Goal: Information Seeking & Learning: Learn about a topic

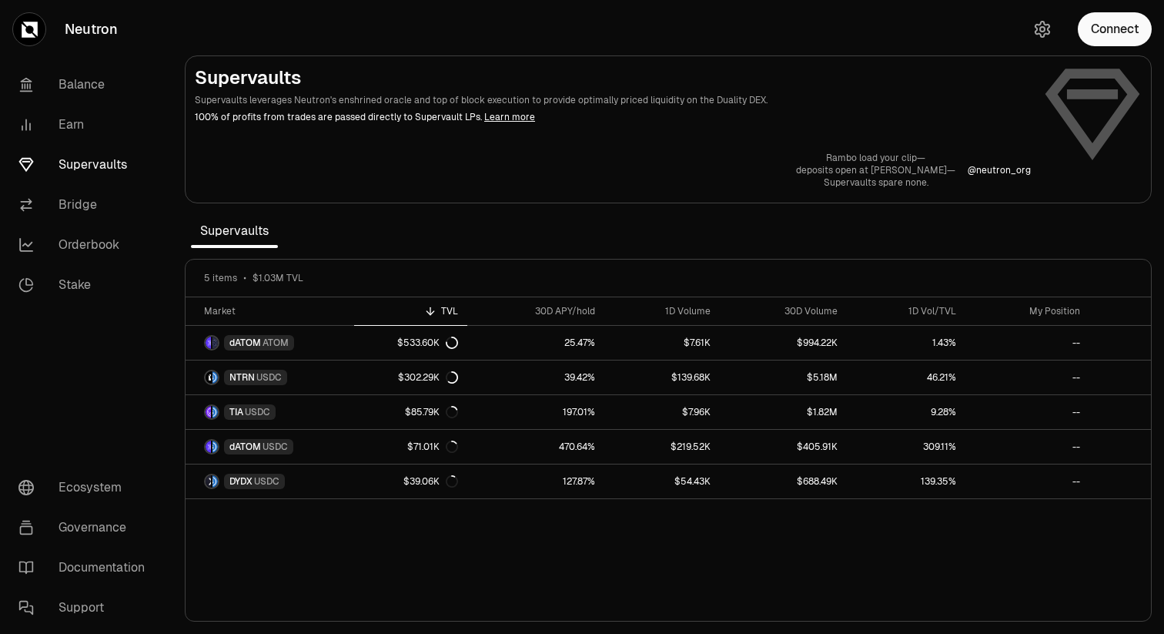
click at [91, 176] on link "Supervaults" at bounding box center [86, 165] width 160 height 40
drag, startPoint x: 395, startPoint y: 120, endPoint x: 426, endPoint y: 120, distance: 30.8
click at [426, 120] on p "100% of profits from trades are passed directly to Supervault LPs. Learn more" at bounding box center [613, 117] width 836 height 14
drag, startPoint x: 544, startPoint y: 105, endPoint x: 596, endPoint y: 106, distance: 51.6
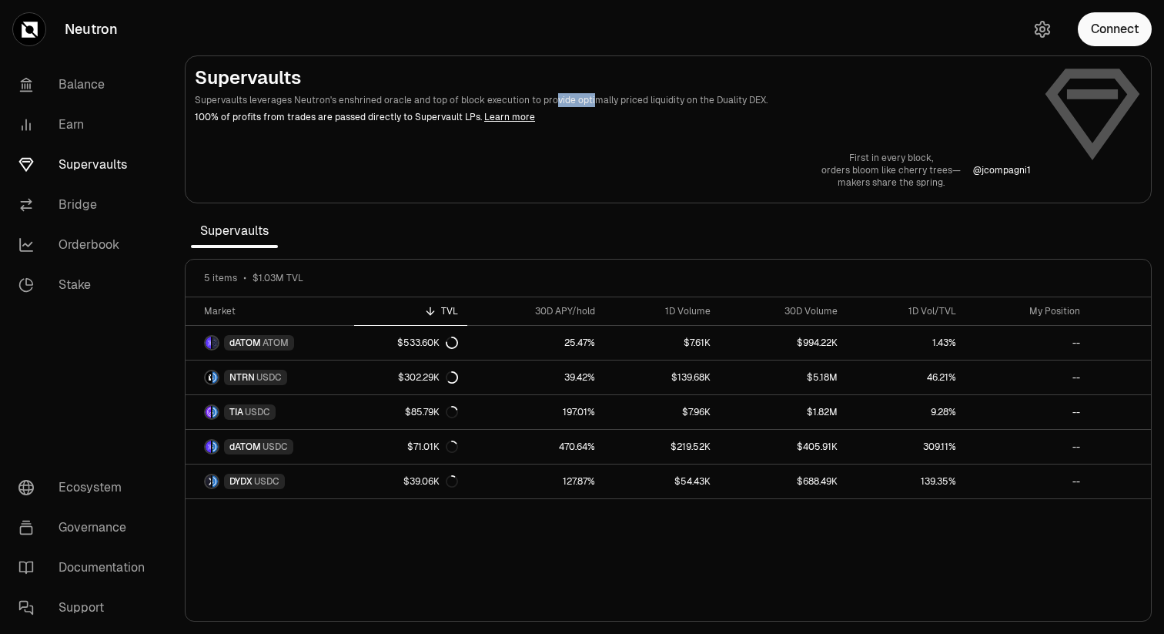
click at [596, 106] on p "Supervaults leverages Neutron's enshrined oracle and top of block execution to …" at bounding box center [613, 100] width 836 height 14
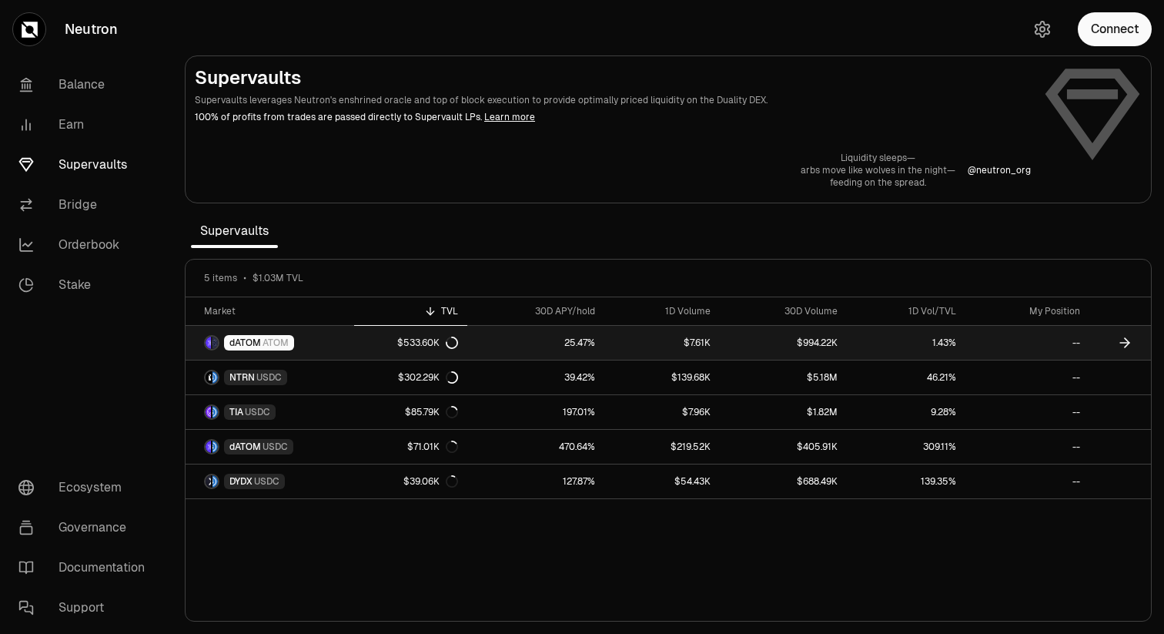
click at [266, 343] on span "ATOM" at bounding box center [276, 343] width 26 height 12
click at [271, 340] on span "ATOM" at bounding box center [276, 343] width 26 height 12
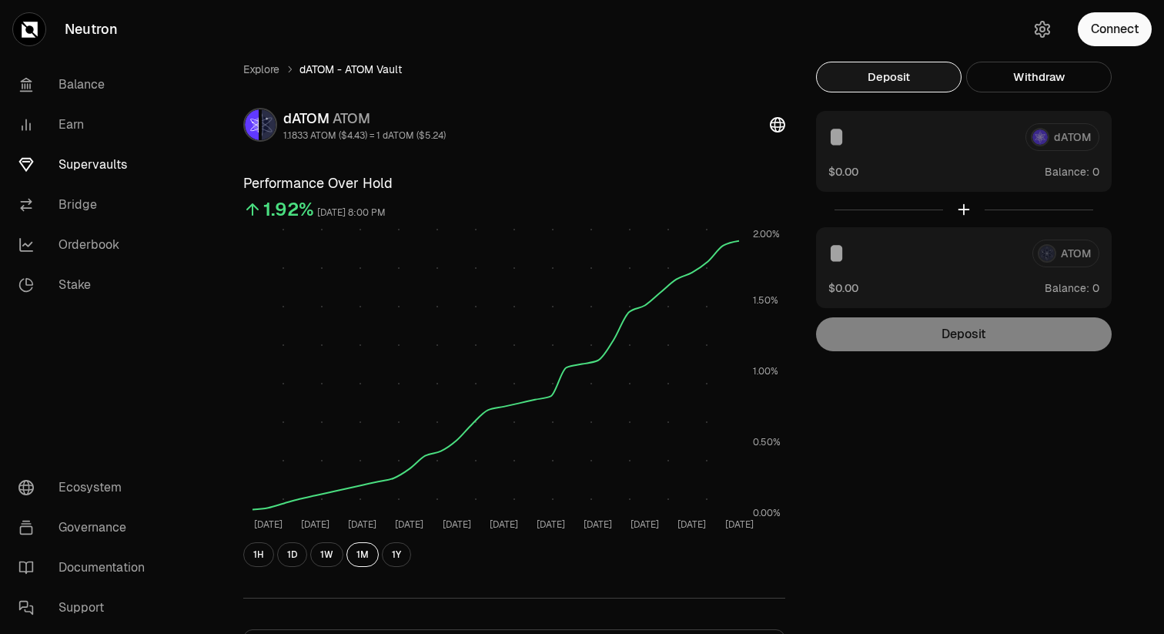
click at [1068, 138] on div "dATOM" at bounding box center [964, 137] width 271 height 28
click at [1023, 78] on button "Withdraw" at bounding box center [1039, 77] width 146 height 31
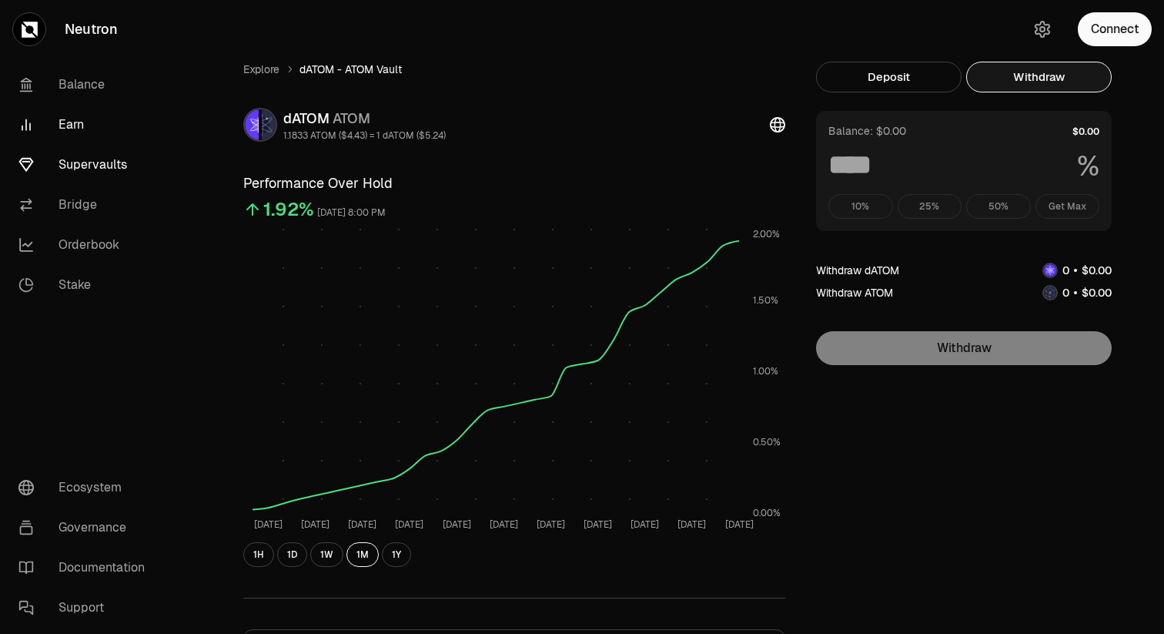
click at [74, 116] on link "Earn" at bounding box center [86, 125] width 160 height 40
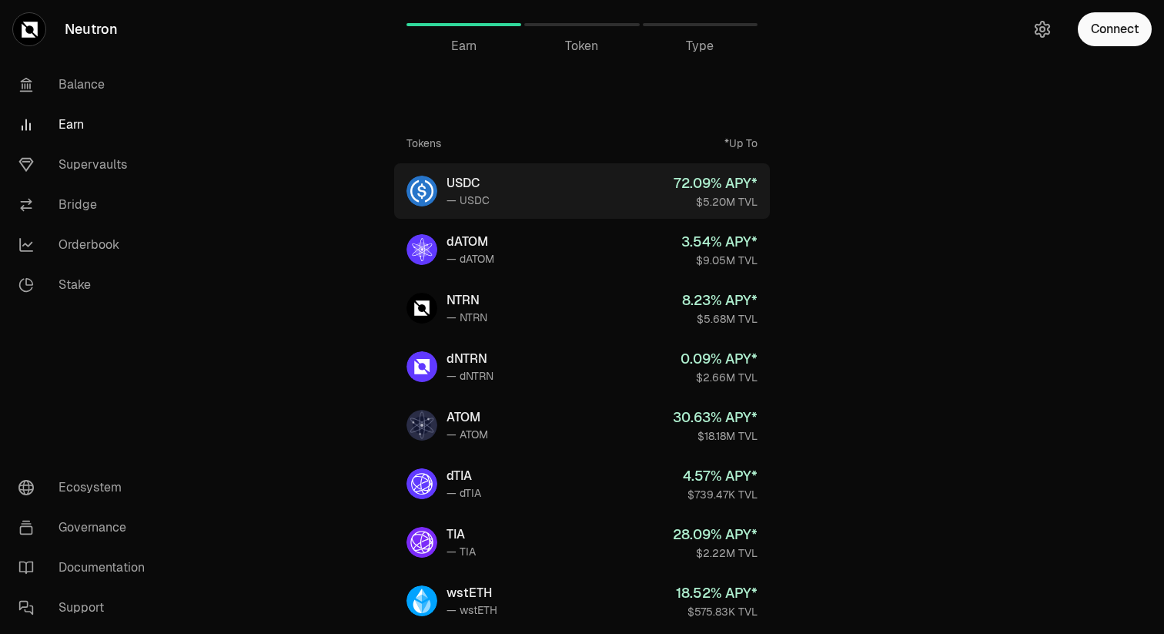
click at [528, 191] on link "USDC — USDC 72.09 % APY* $5.20M TVL" at bounding box center [582, 190] width 376 height 55
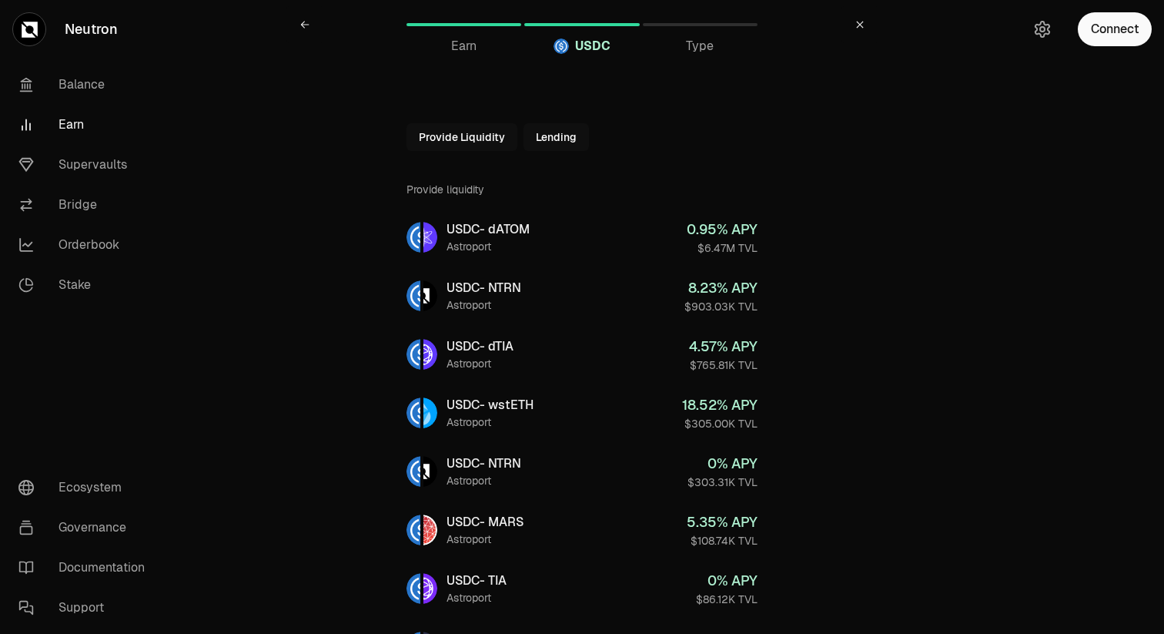
scroll to position [29, 0]
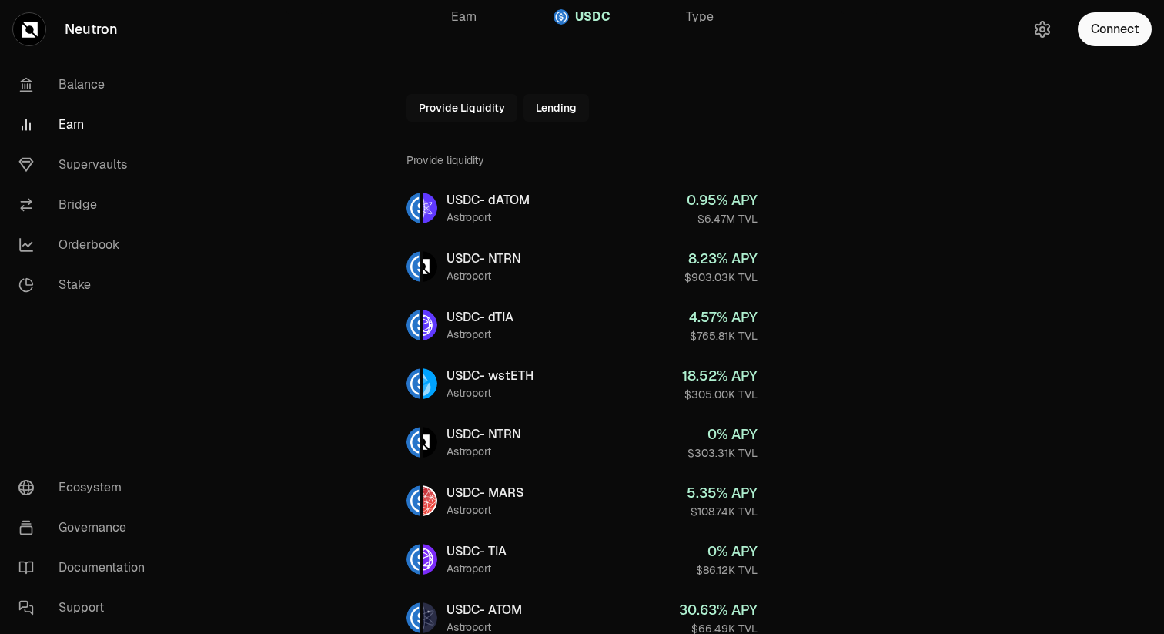
click at [543, 113] on button "Lending" at bounding box center [556, 108] width 65 height 28
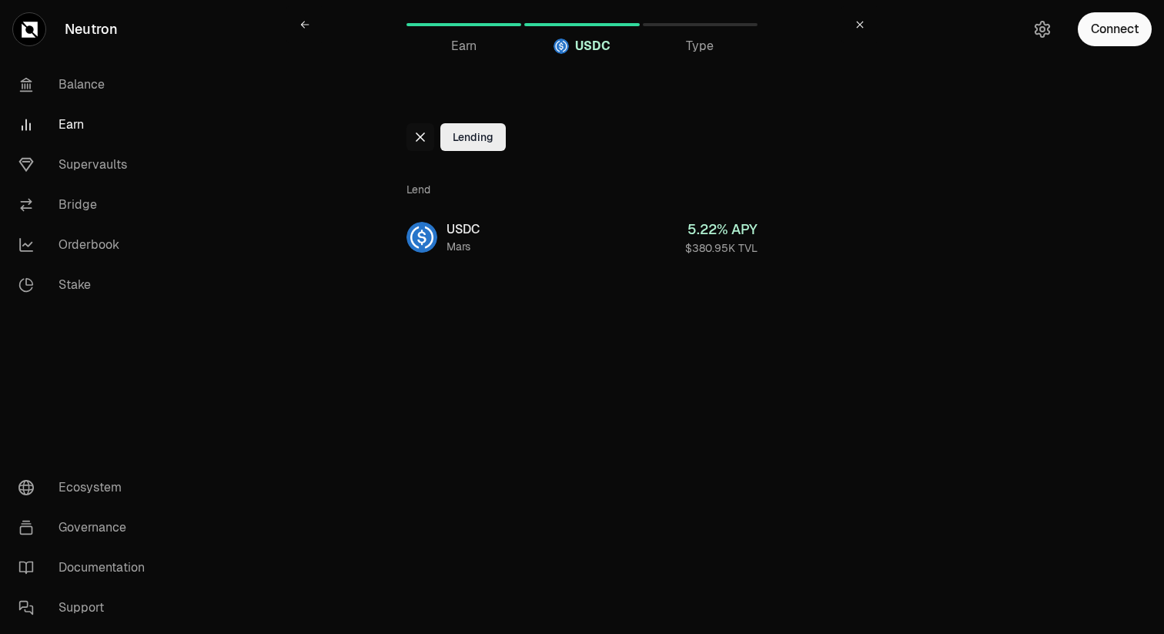
scroll to position [0, 0]
click at [420, 132] on icon at bounding box center [420, 137] width 12 height 12
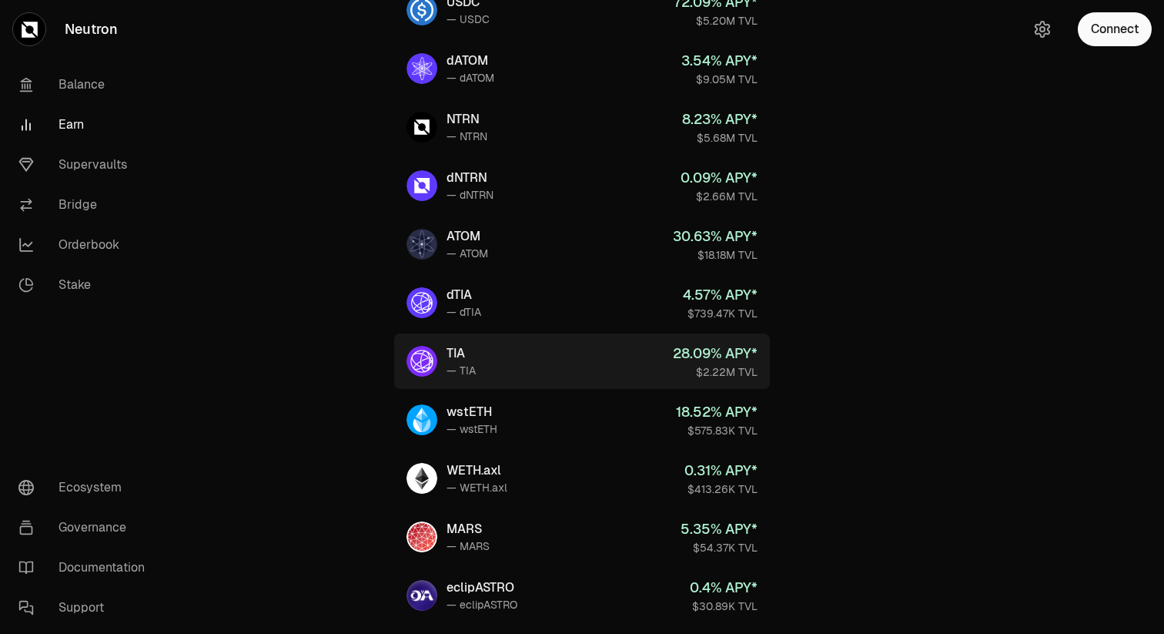
scroll to position [175, 0]
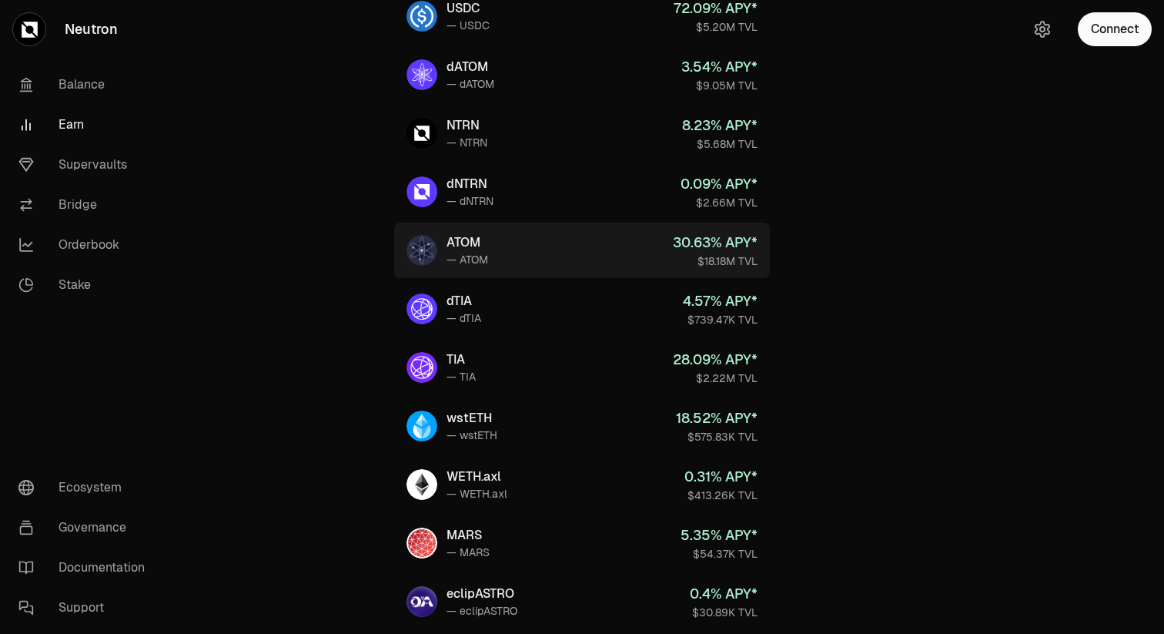
click at [515, 263] on link "ATOM — ATOM 30.63 % APY* $18.18M TVL" at bounding box center [582, 250] width 376 height 55
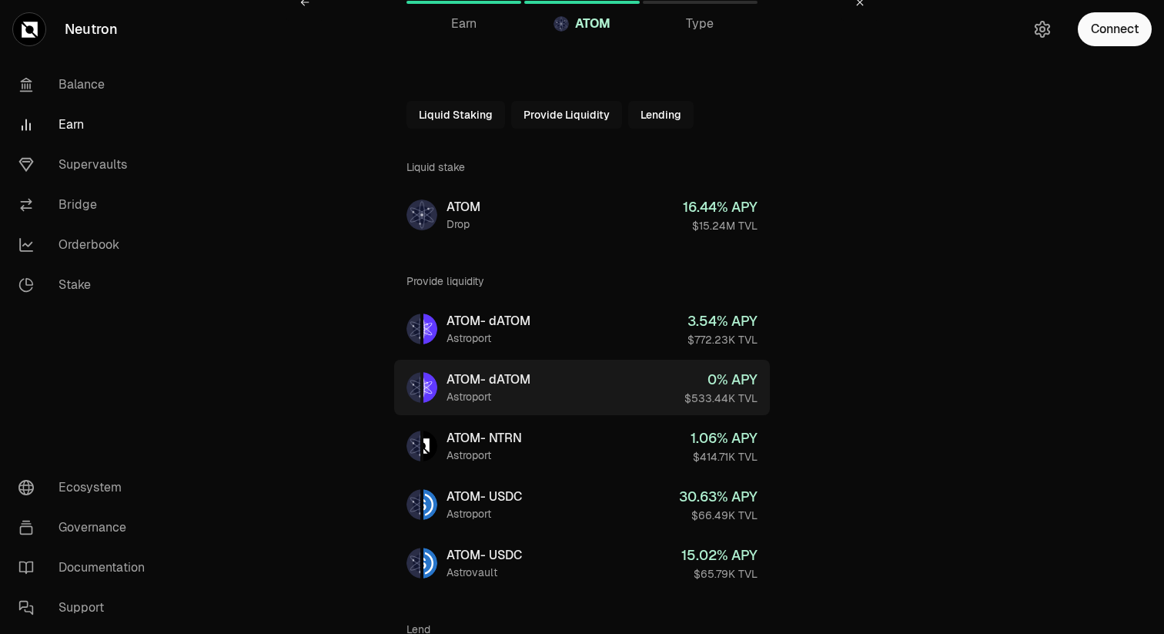
scroll to position [23, 0]
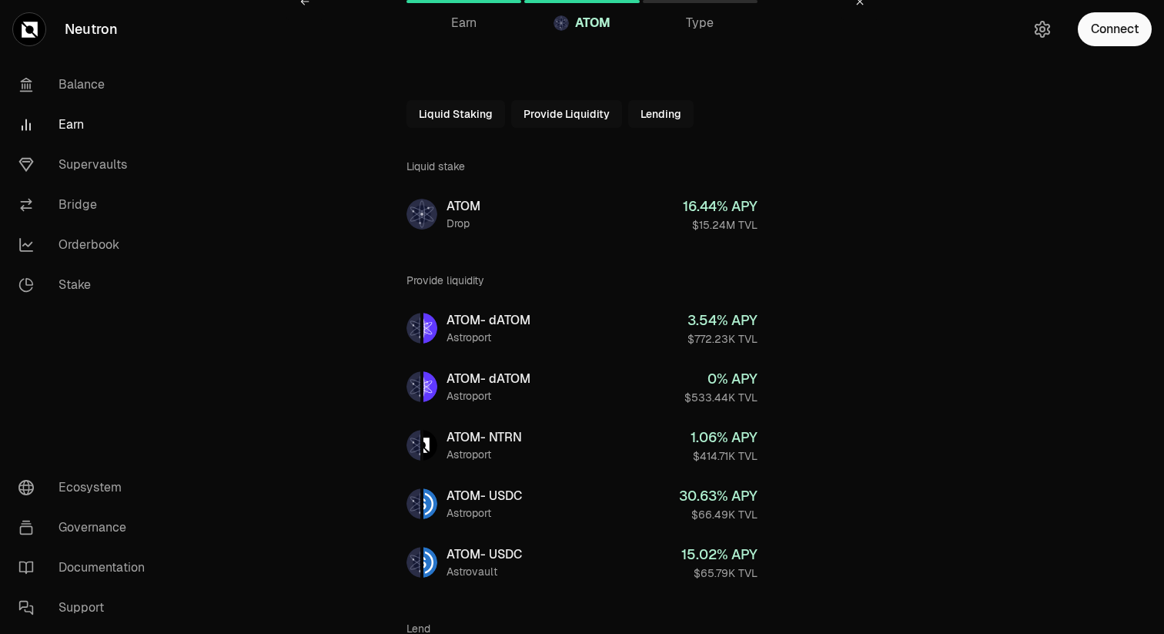
click at [645, 126] on button "Lending" at bounding box center [660, 114] width 65 height 28
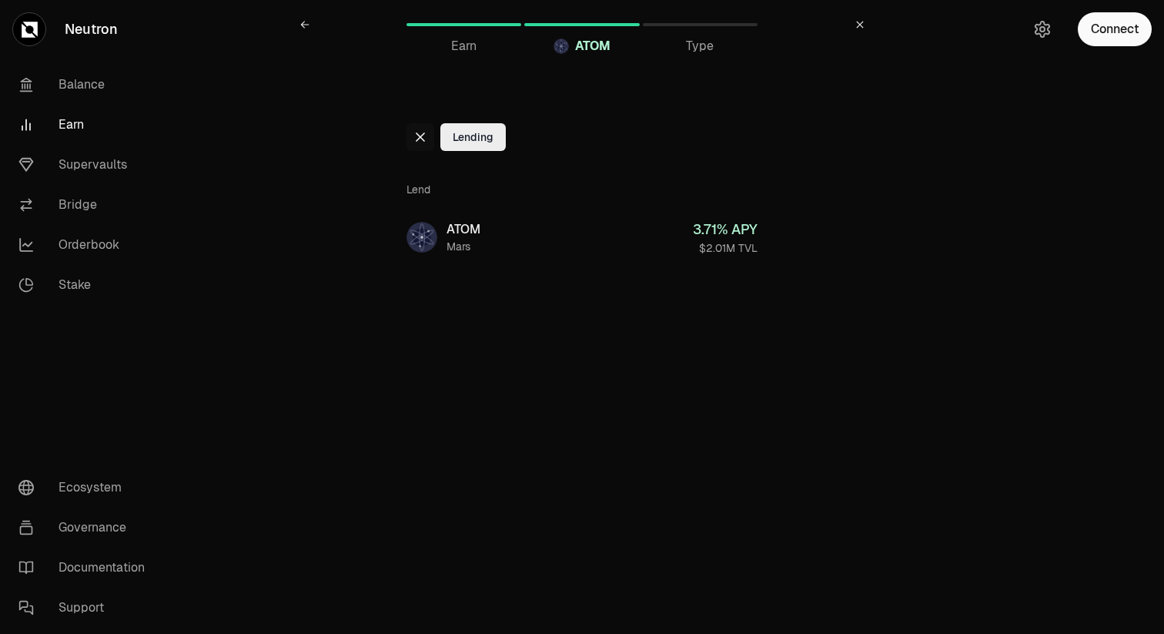
click at [414, 138] on icon at bounding box center [420, 137] width 12 height 12
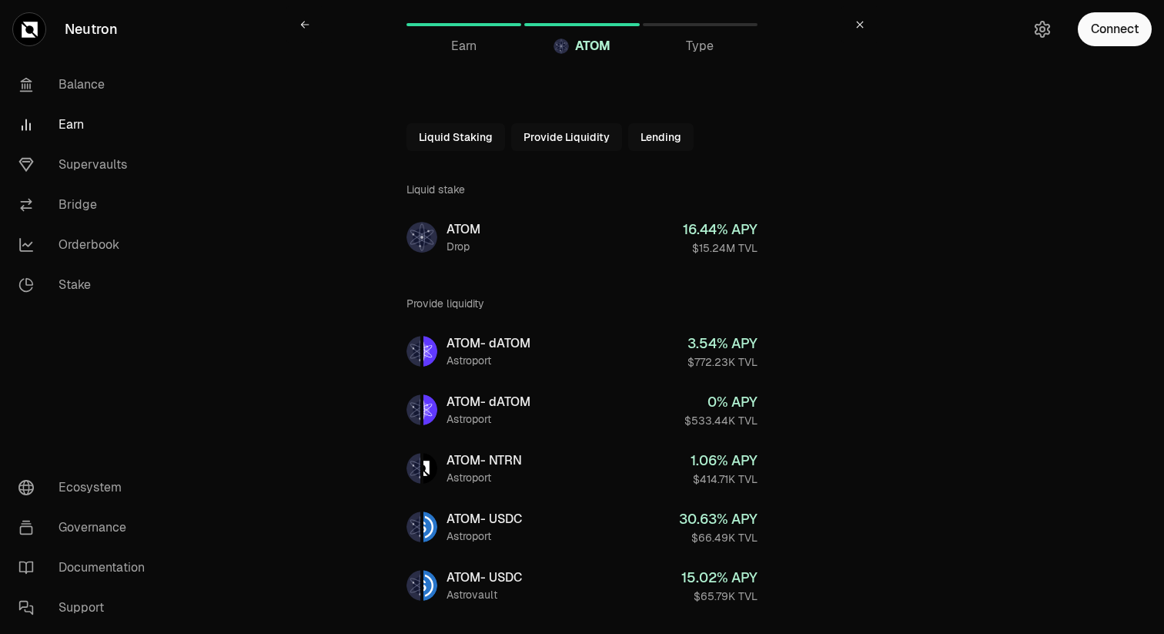
click at [460, 139] on button "Liquid Staking" at bounding box center [456, 137] width 99 height 28
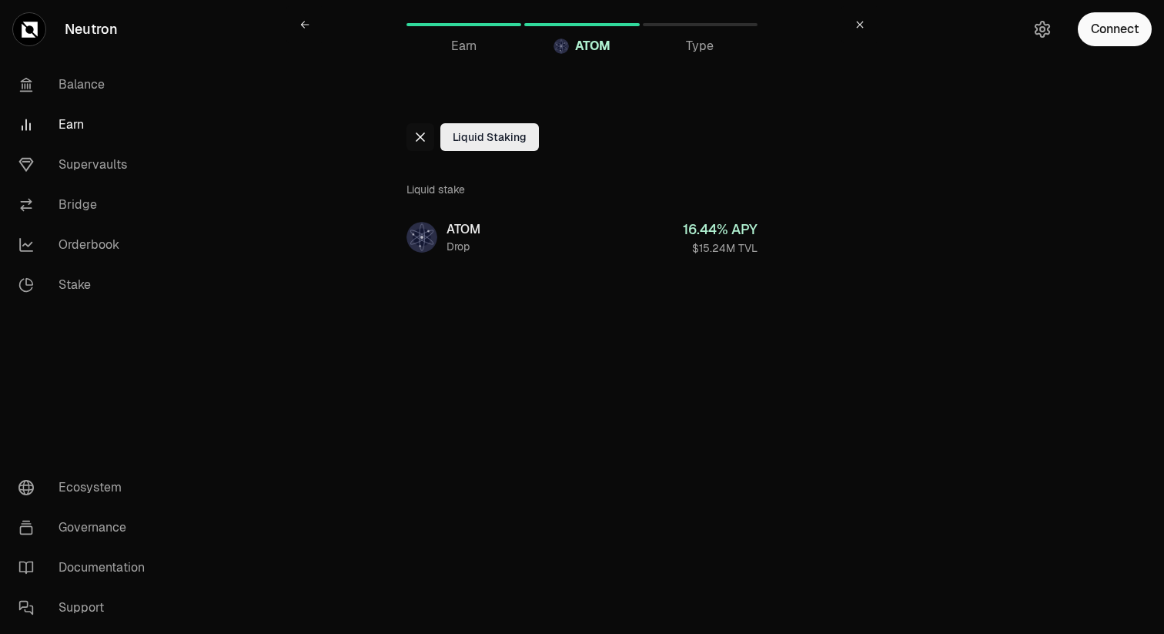
click at [429, 139] on div at bounding box center [421, 137] width 28 height 28
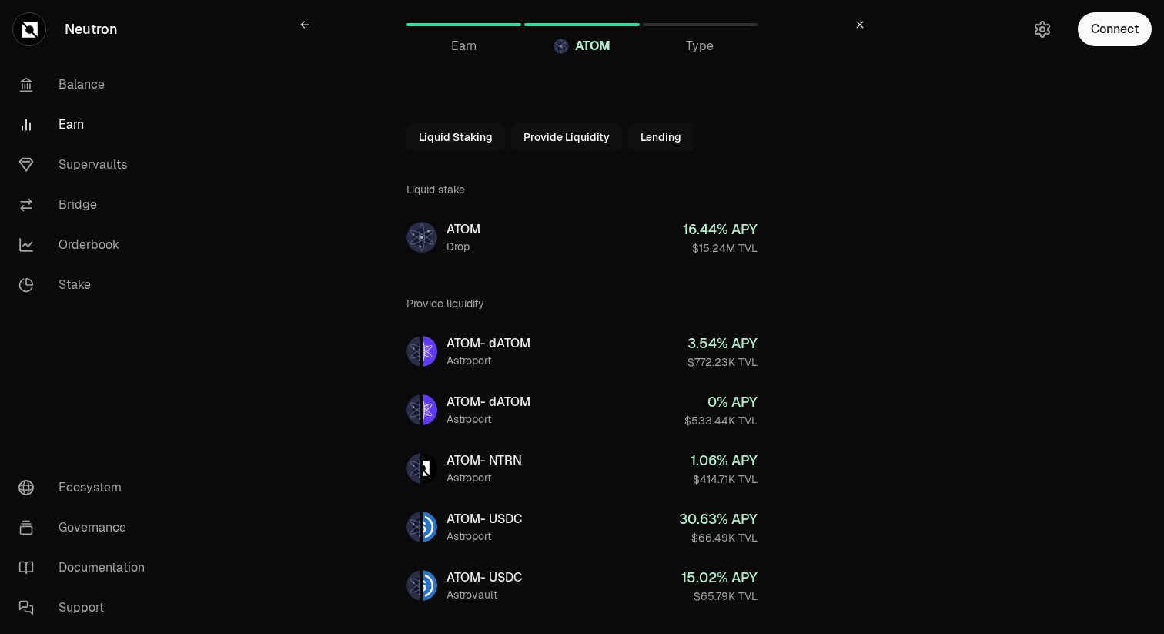
click at [552, 133] on button "Provide Liquidity" at bounding box center [566, 137] width 111 height 28
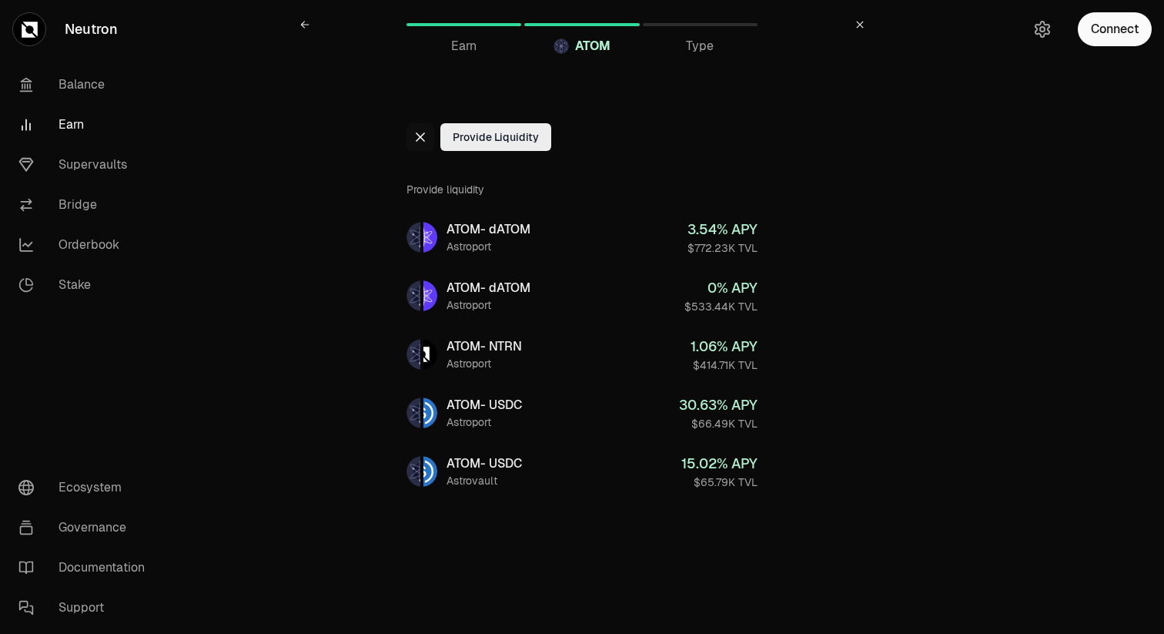
click at [426, 129] on div at bounding box center [421, 137] width 28 height 28
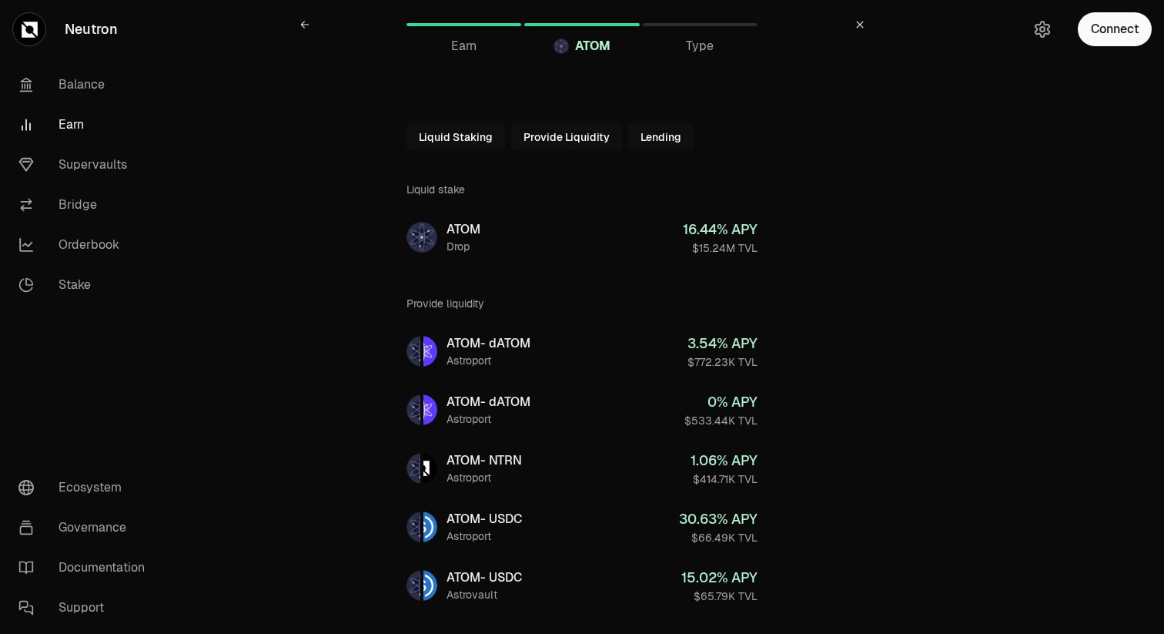
click at [430, 138] on button "Liquid Staking" at bounding box center [456, 137] width 99 height 28
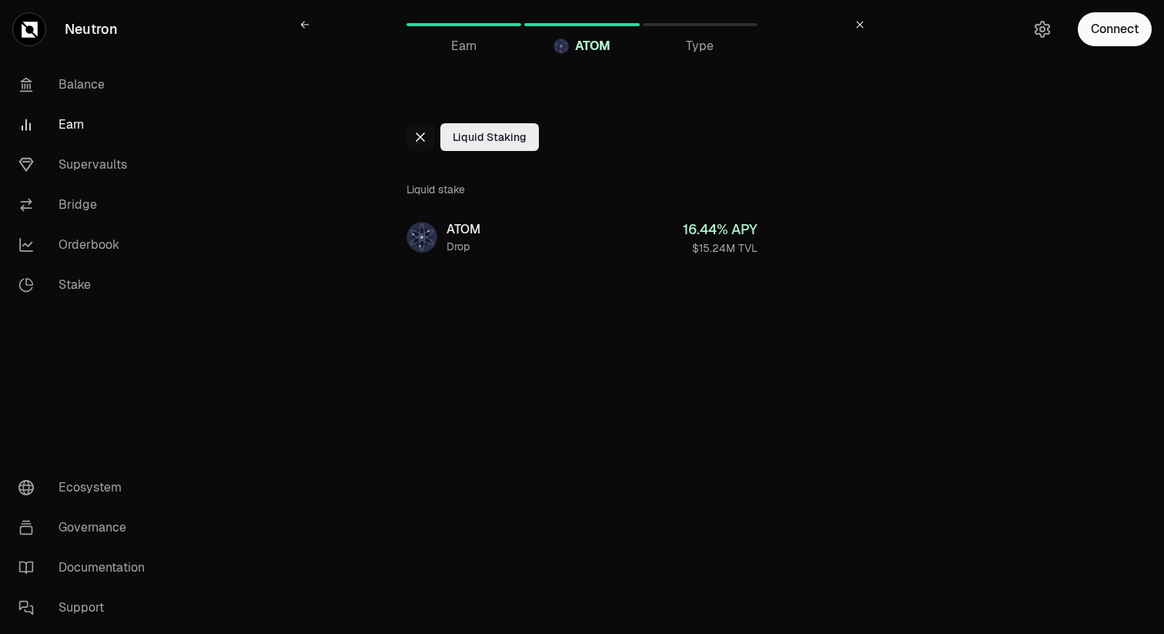
click at [417, 136] on icon at bounding box center [420, 137] width 12 height 12
